Goal: Information Seeking & Learning: Find specific fact

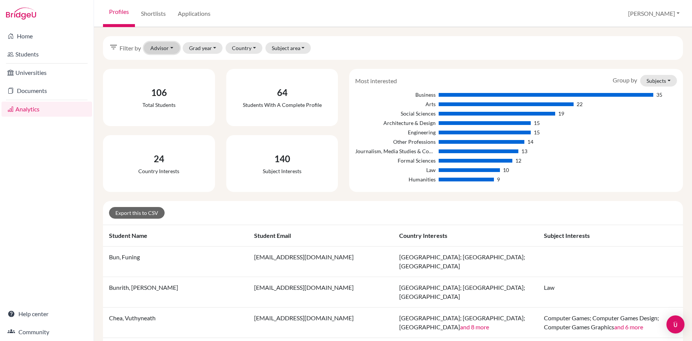
click at [164, 49] on button "Advisor" at bounding box center [162, 48] width 36 height 12
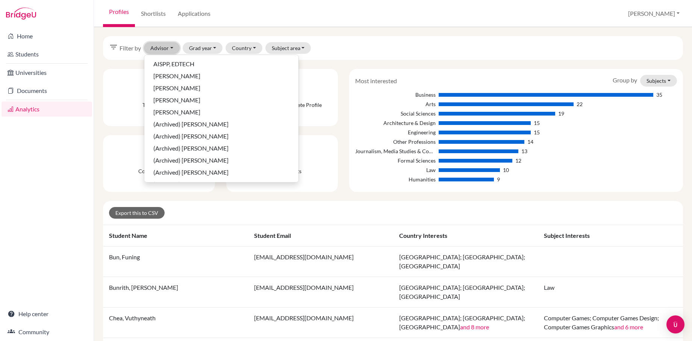
click at [164, 49] on button "Advisor" at bounding box center [162, 48] width 36 height 12
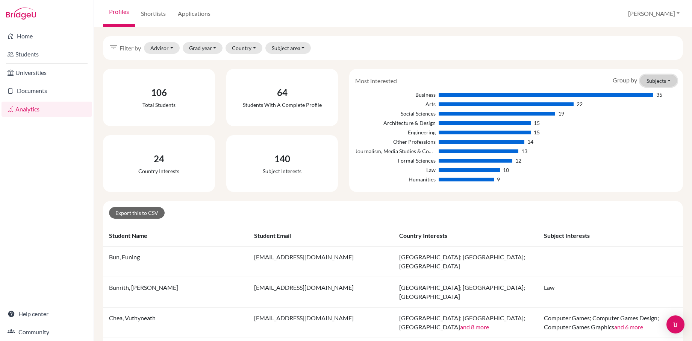
click at [657, 81] on button "Subjects" at bounding box center [658, 81] width 37 height 12
click at [657, 80] on button "Subjects" at bounding box center [658, 81] width 37 height 12
click at [195, 14] on link "Applications" at bounding box center [194, 13] width 45 height 27
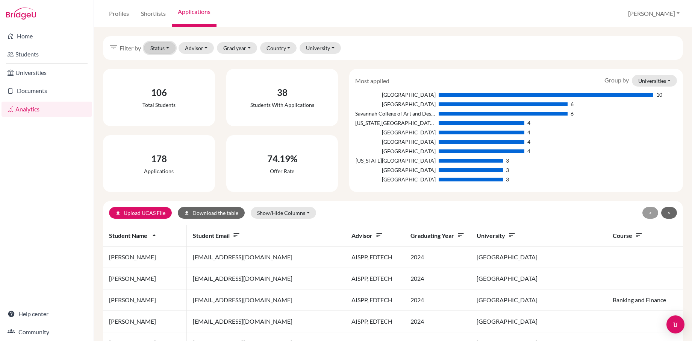
click at [163, 49] on button "Status" at bounding box center [160, 48] width 32 height 12
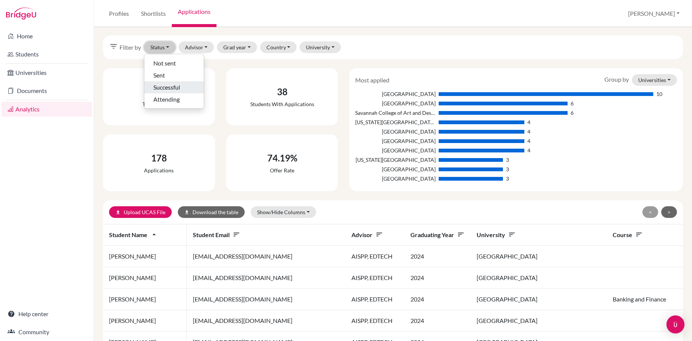
scroll to position [2, 0]
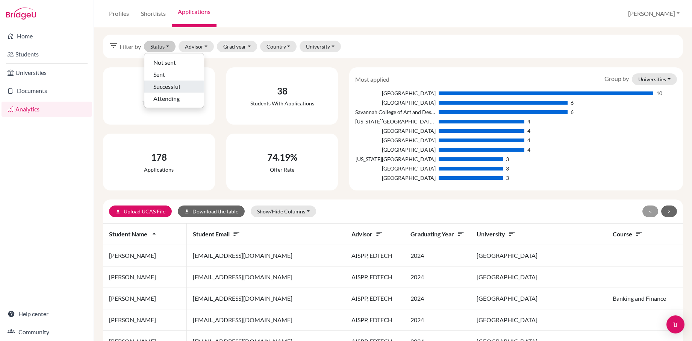
click at [164, 86] on span "Successful" at bounding box center [166, 86] width 27 height 9
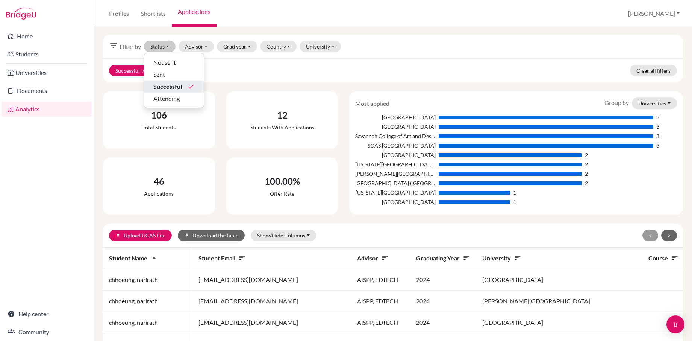
drag, startPoint x: 385, startPoint y: 115, endPoint x: 435, endPoint y: 114, distance: 50.0
click at [435, 114] on div "[GEOGRAPHIC_DATA]" at bounding box center [395, 117] width 80 height 8
copy div "[GEOGRAPHIC_DATA]"
drag, startPoint x: 374, startPoint y: 145, endPoint x: 435, endPoint y: 144, distance: 60.5
click at [435, 144] on div "SOAS [GEOGRAPHIC_DATA]" at bounding box center [395, 145] width 80 height 8
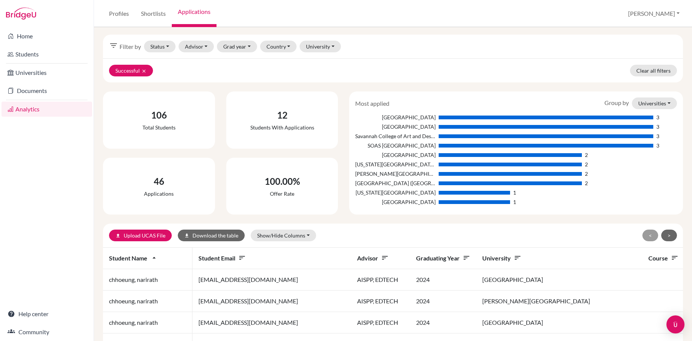
copy div "SOAS [GEOGRAPHIC_DATA]"
drag, startPoint x: 359, startPoint y: 174, endPoint x: 435, endPoint y: 174, distance: 75.6
click at [435, 174] on div "[PERSON_NAME][GEOGRAPHIC_DATA]" at bounding box center [395, 174] width 80 height 8
copy div "[PERSON_NAME][GEOGRAPHIC_DATA]"
drag, startPoint x: 357, startPoint y: 203, endPoint x: 436, endPoint y: 197, distance: 79.1
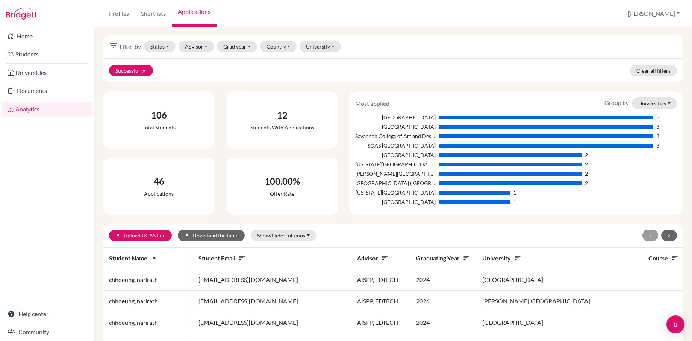
click at [435, 202] on div "[GEOGRAPHIC_DATA]" at bounding box center [395, 202] width 80 height 8
copy div "[GEOGRAPHIC_DATA]"
